Goal: Browse casually

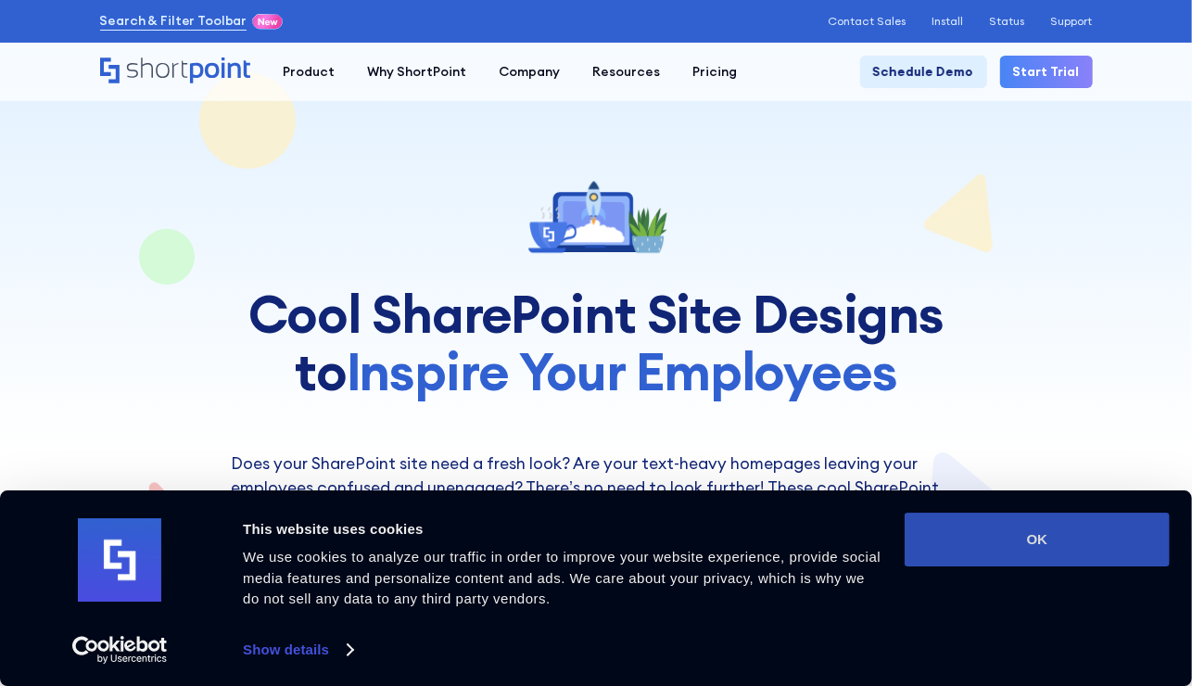
click at [1013, 530] on button "OK" at bounding box center [1037, 540] width 265 height 54
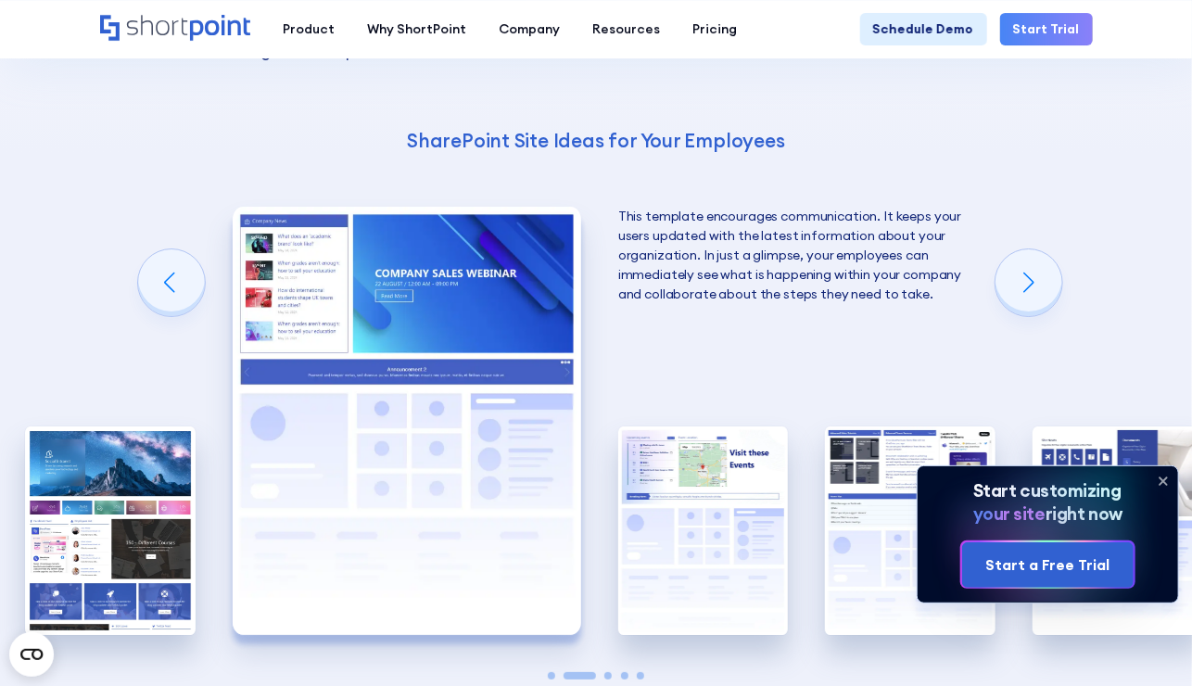
scroll to position [2728, 0]
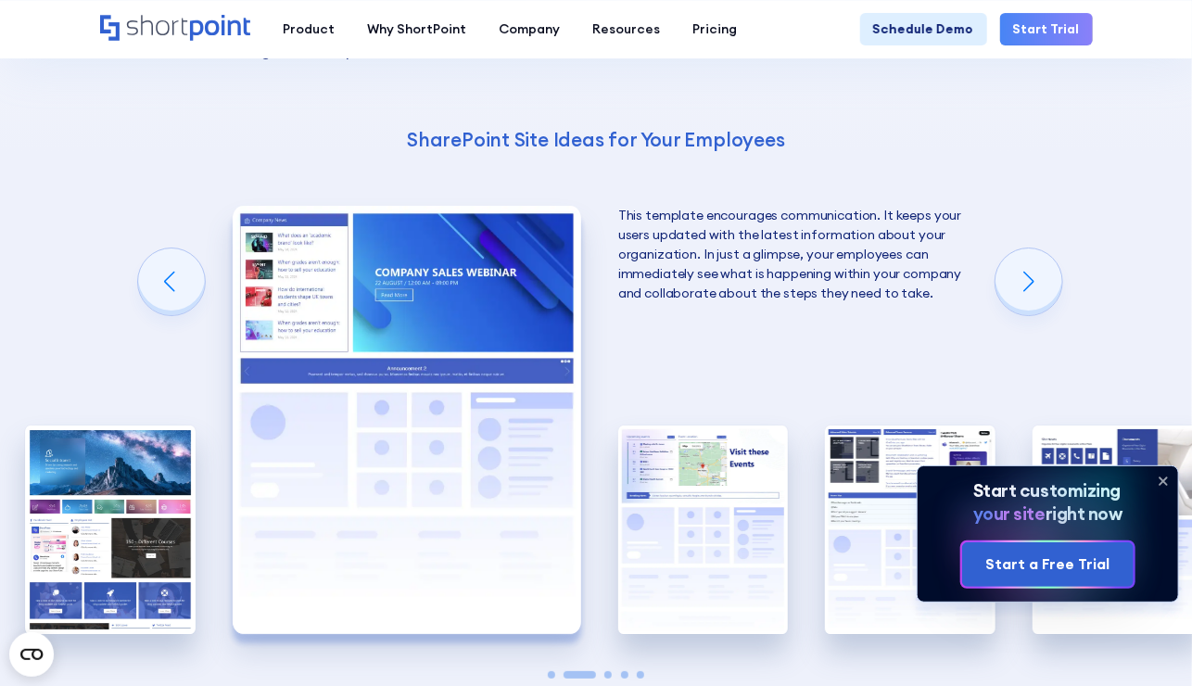
click at [1162, 482] on icon at bounding box center [1163, 480] width 7 height 7
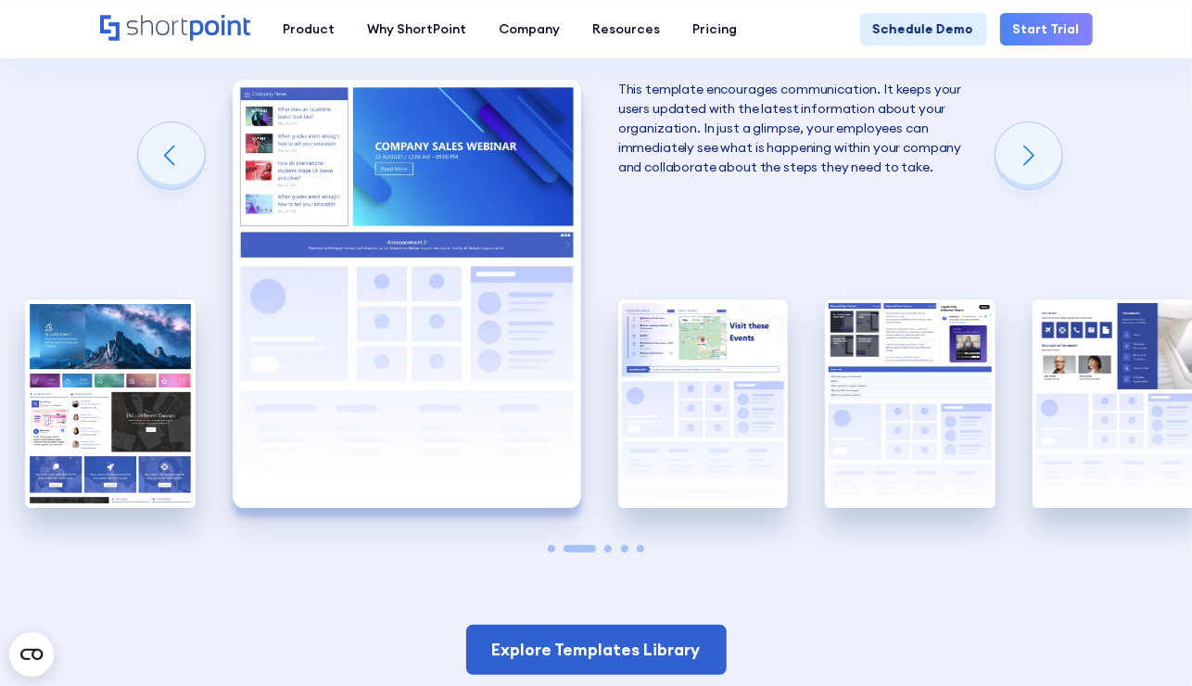
scroll to position [2855, 0]
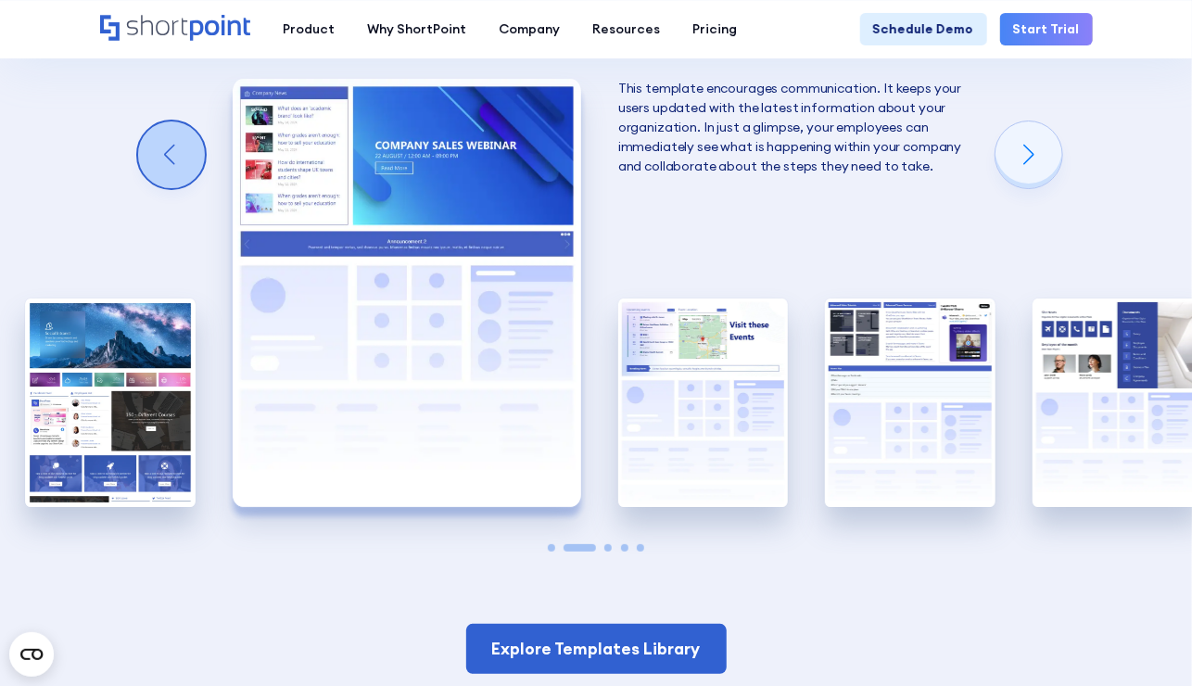
click at [175, 145] on div "Previous slide" at bounding box center [171, 154] width 67 height 67
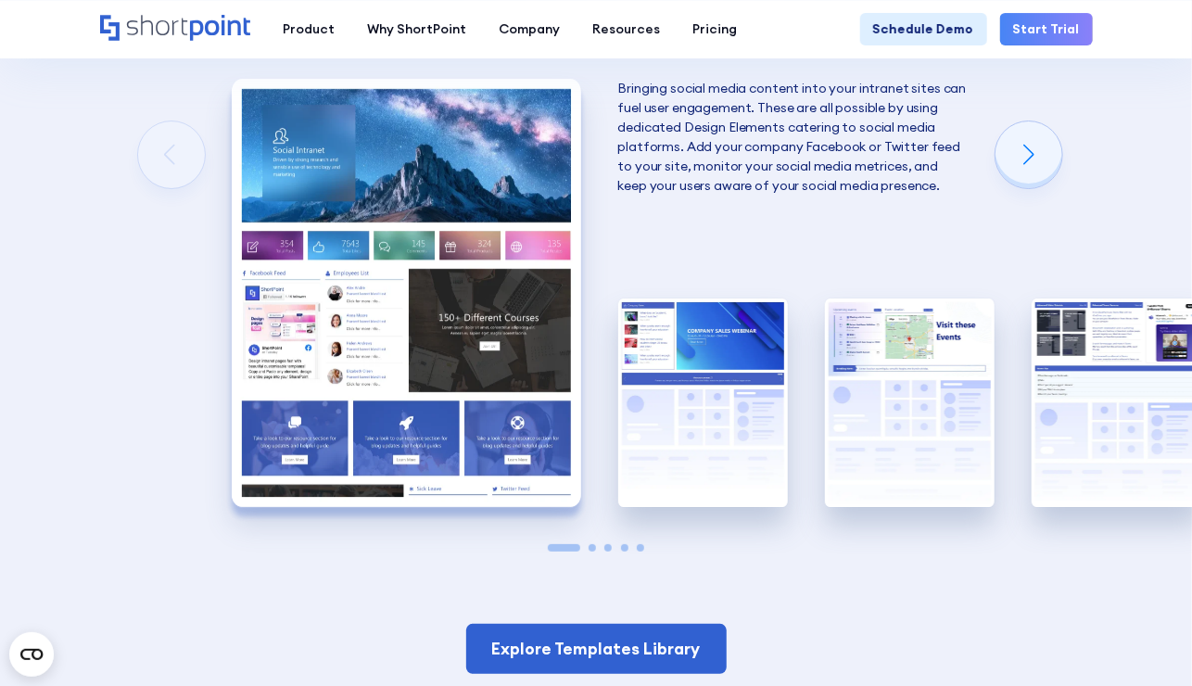
click at [294, 384] on img "1 / 5" at bounding box center [406, 293] width 349 height 428
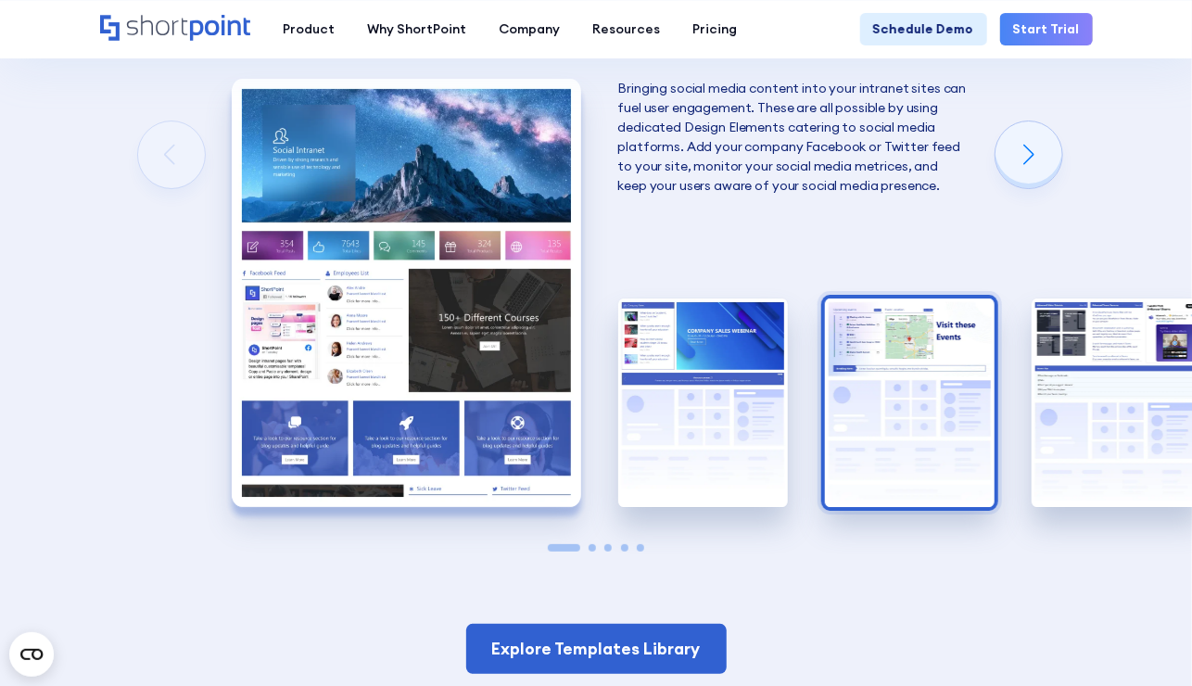
click at [907, 392] on img "3 / 5" at bounding box center [910, 403] width 170 height 209
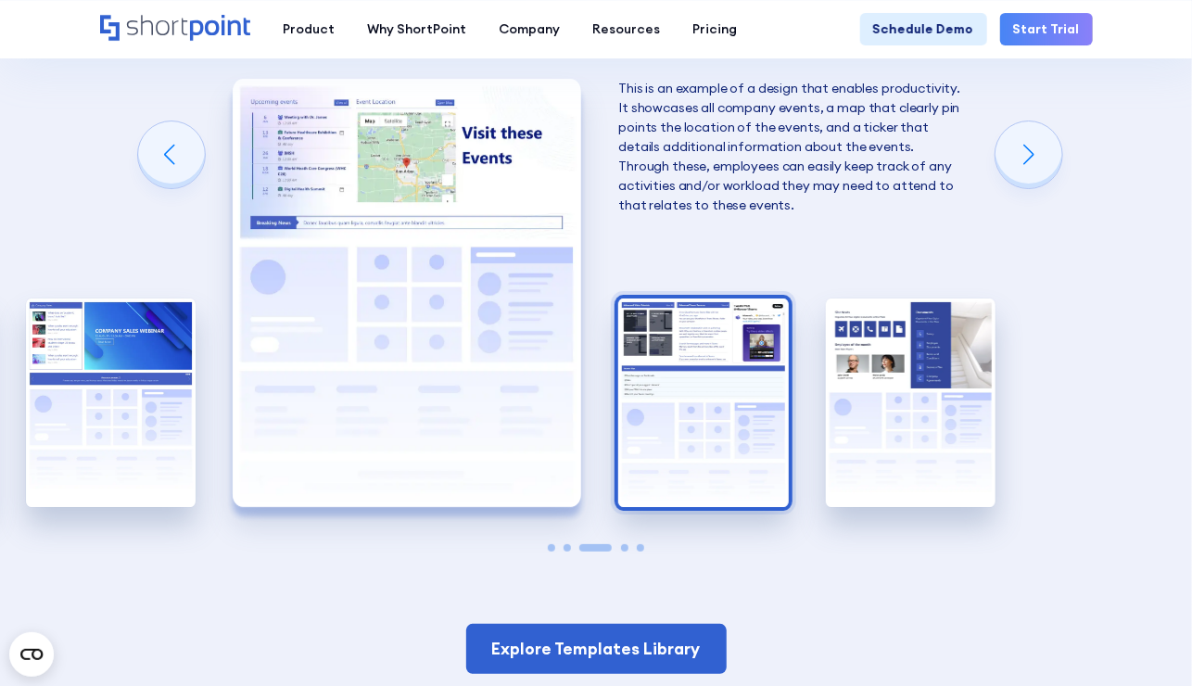
click at [784, 364] on img "4 / 5" at bounding box center [703, 403] width 170 height 209
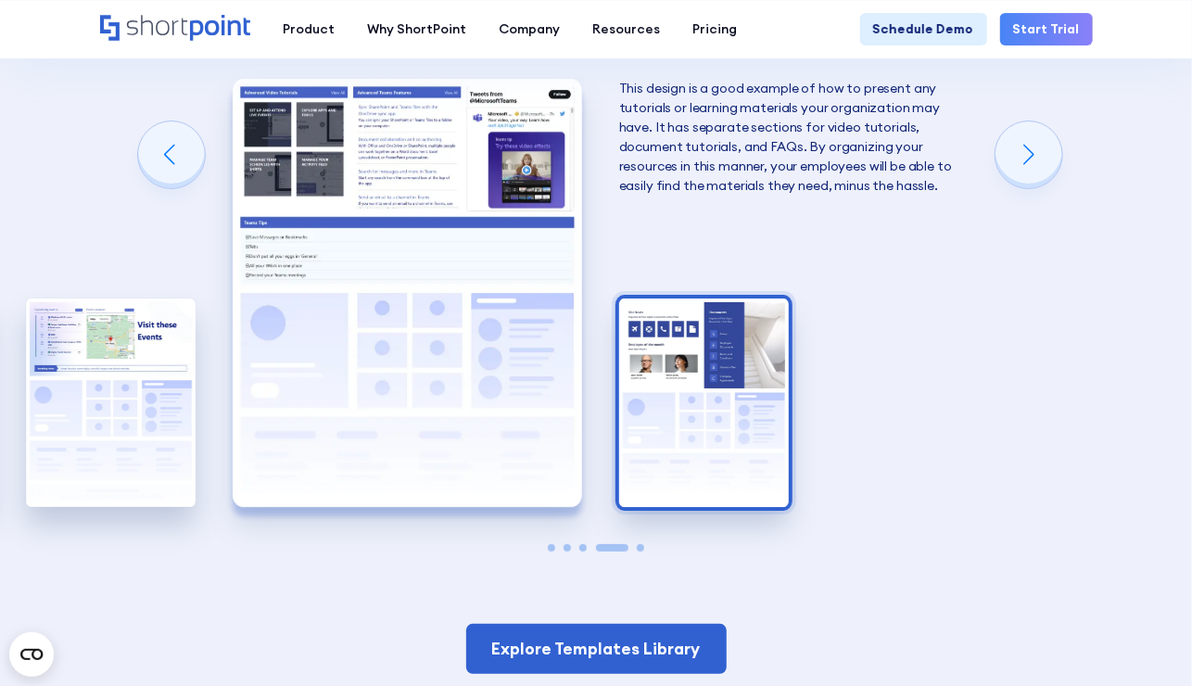
click at [745, 360] on img "5 / 5" at bounding box center [704, 403] width 170 height 209
